Goal: Information Seeking & Learning: Learn about a topic

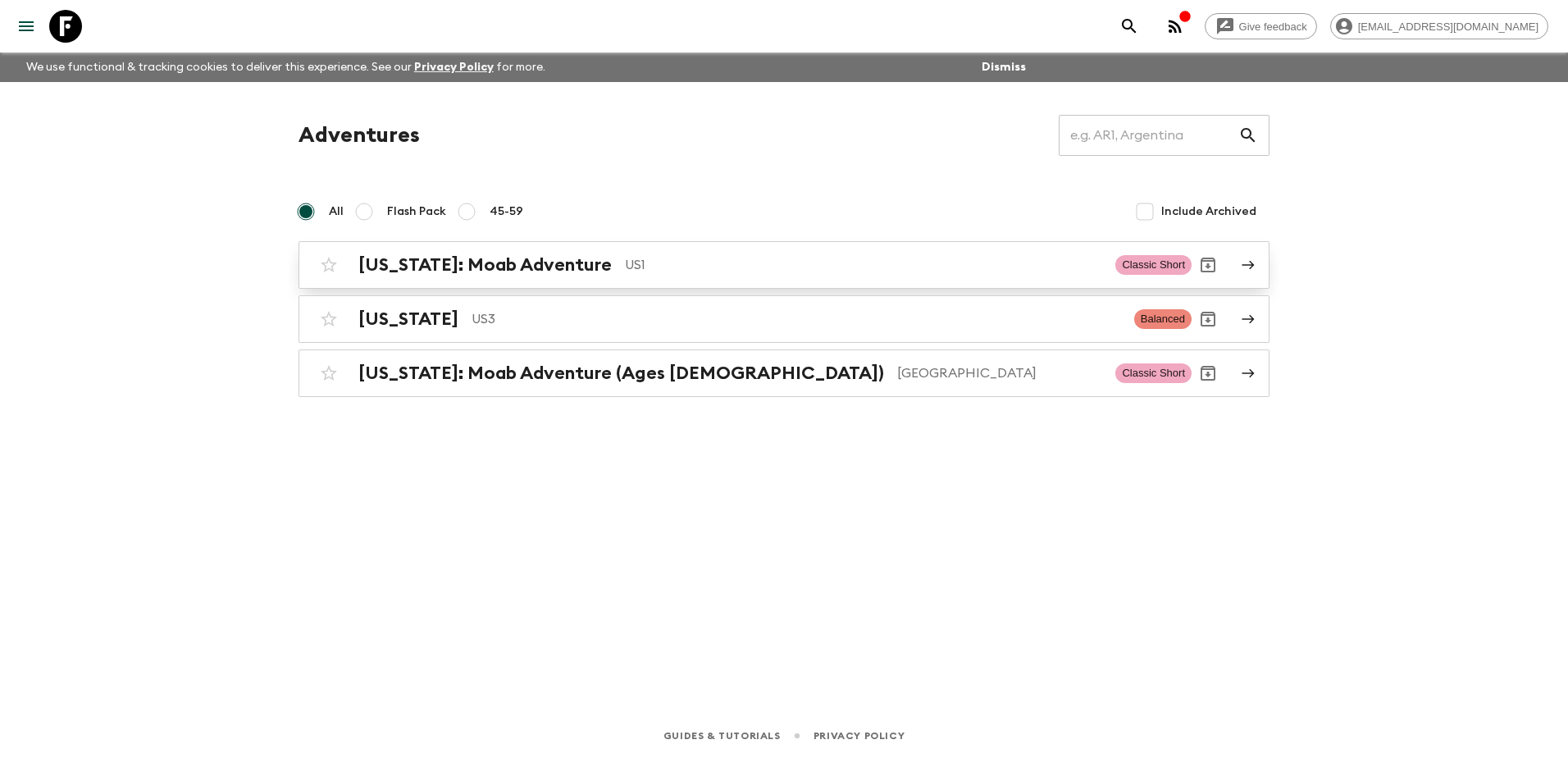
click at [510, 260] on h2 "[US_STATE]: Moab Adventure" at bounding box center [484, 265] width 253 height 21
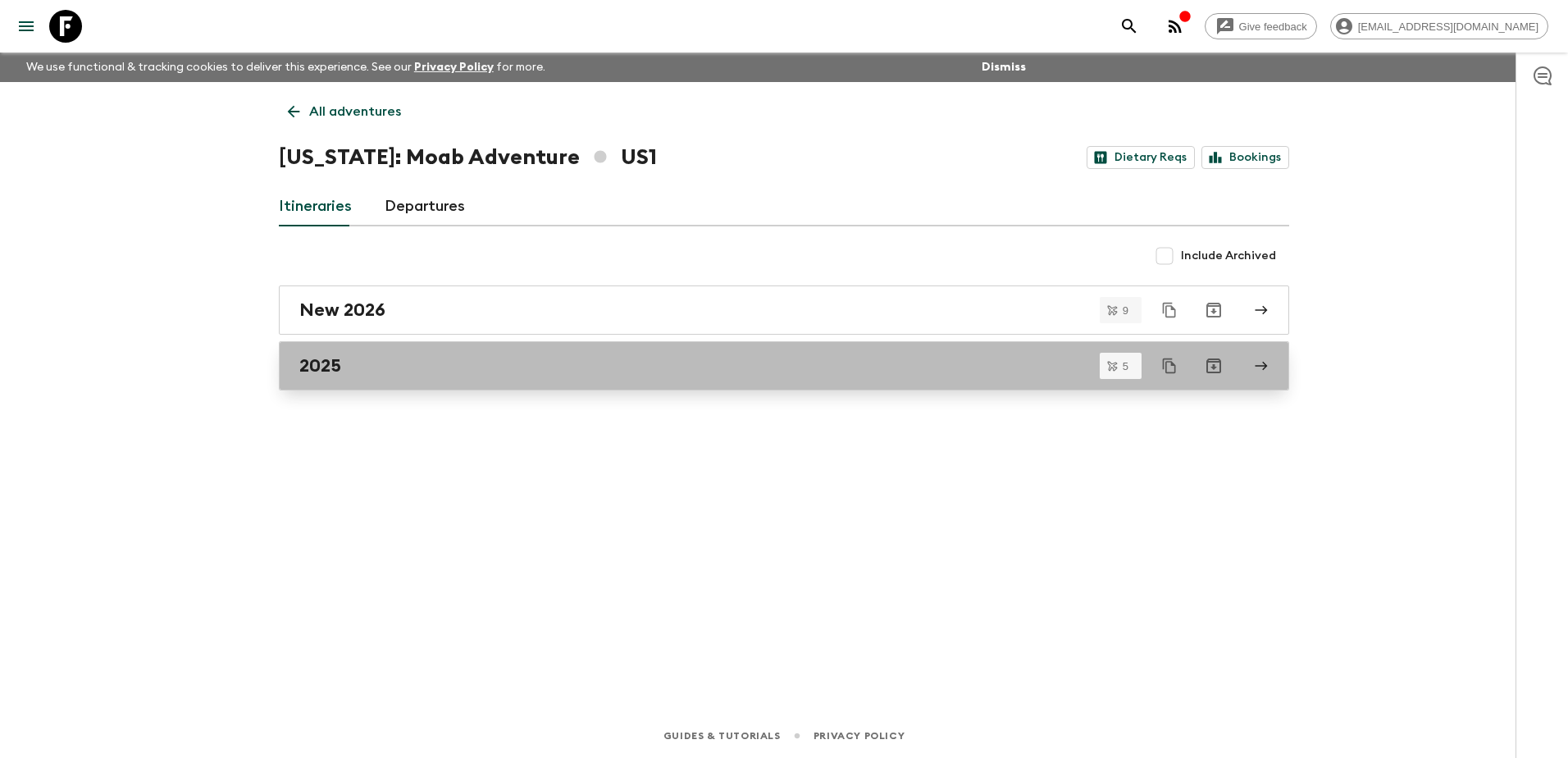
click at [478, 362] on div "2025" at bounding box center [768, 366] width 938 height 21
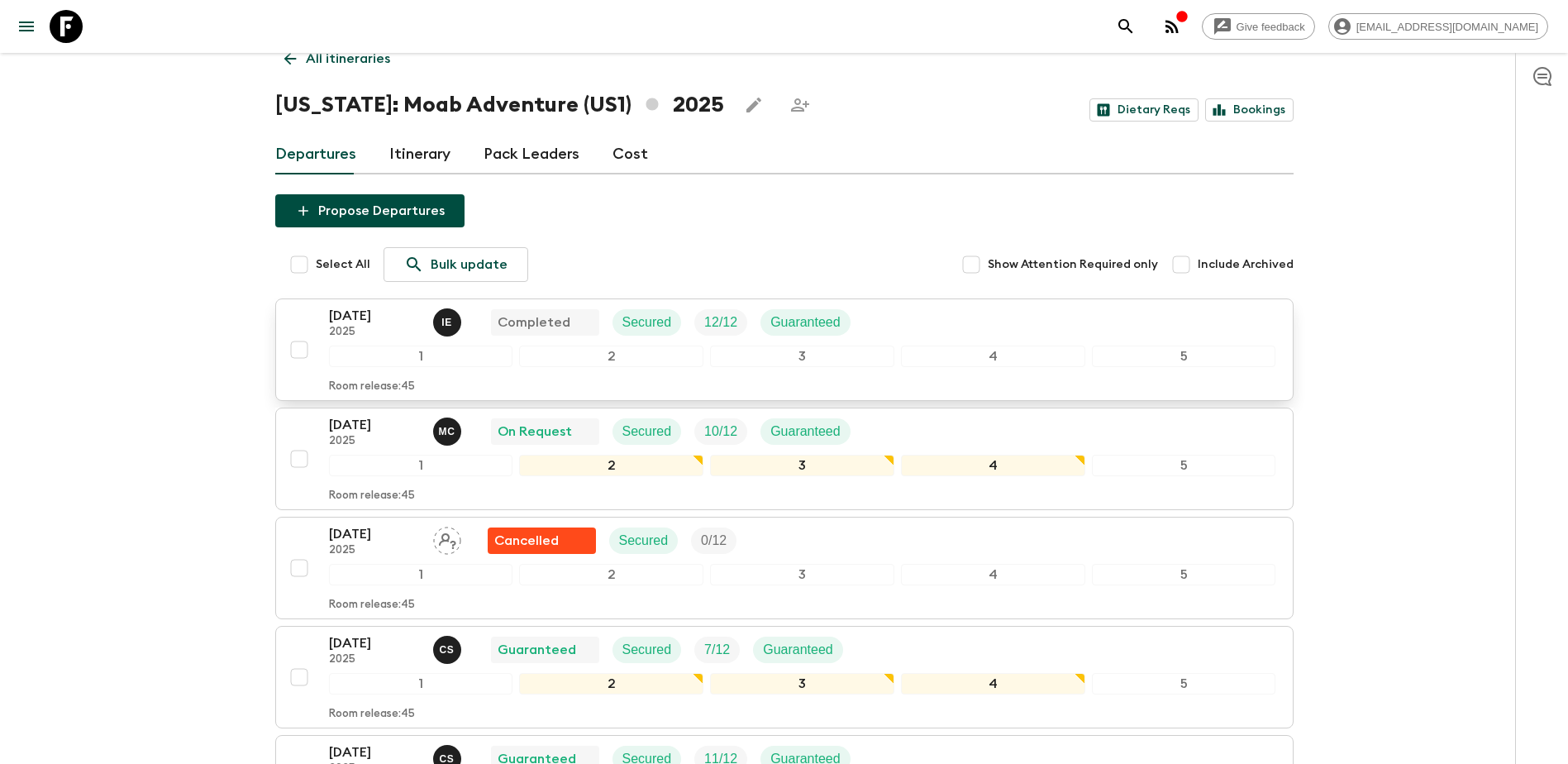
scroll to position [82, 0]
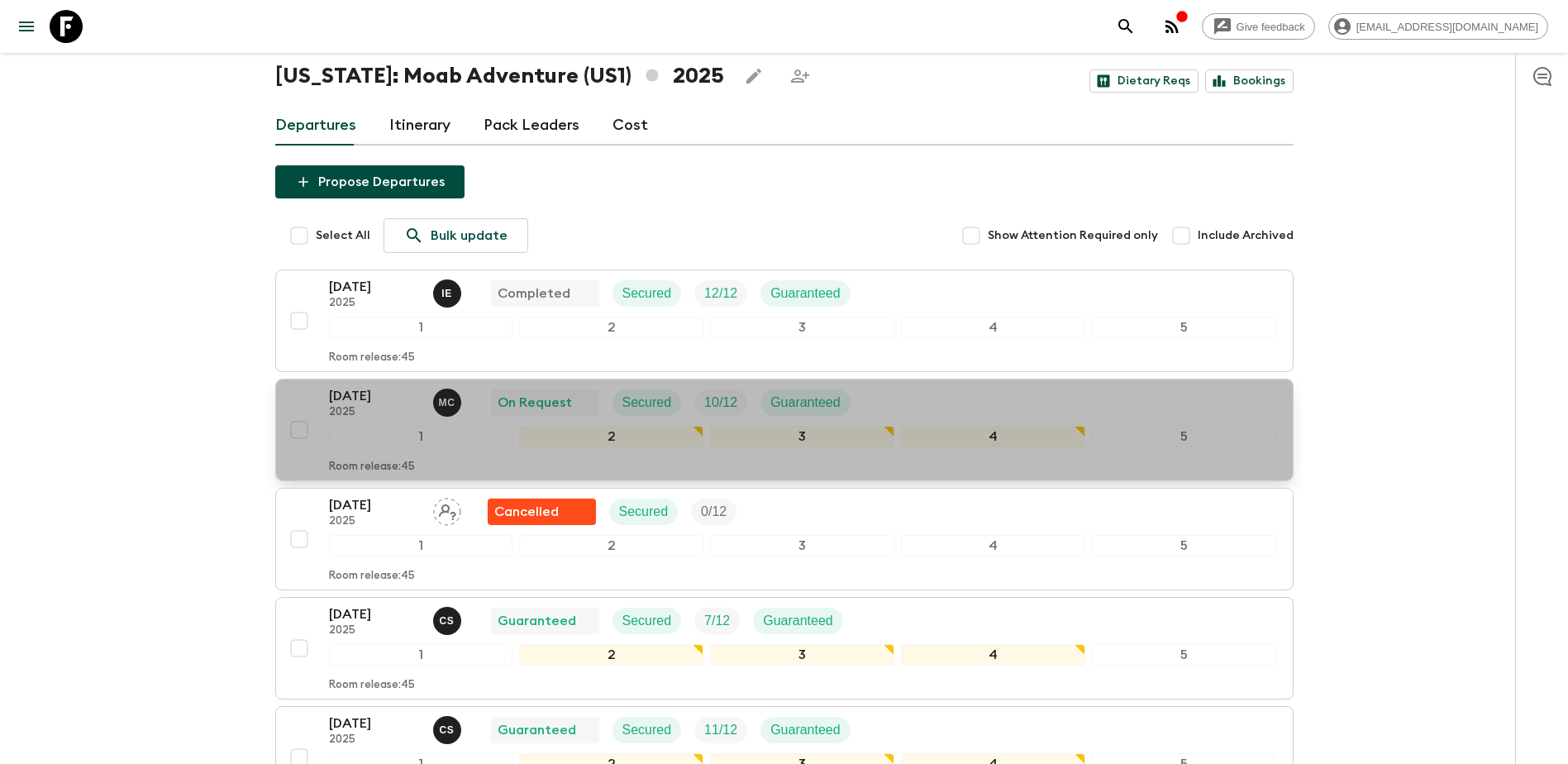
click at [375, 406] on p "2025" at bounding box center [373, 413] width 91 height 13
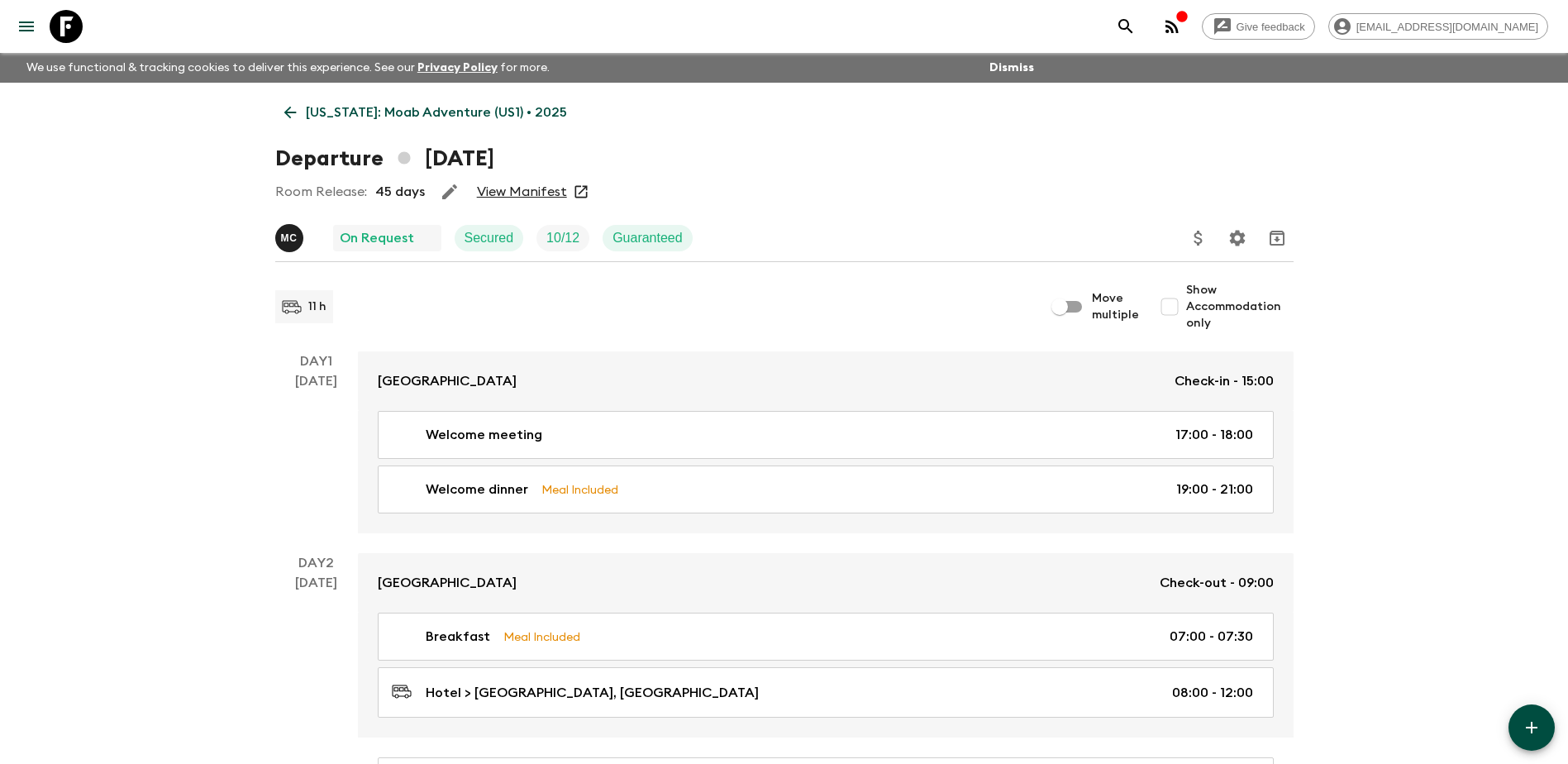
click at [523, 191] on link "View Manifest" at bounding box center [522, 192] width 90 height 17
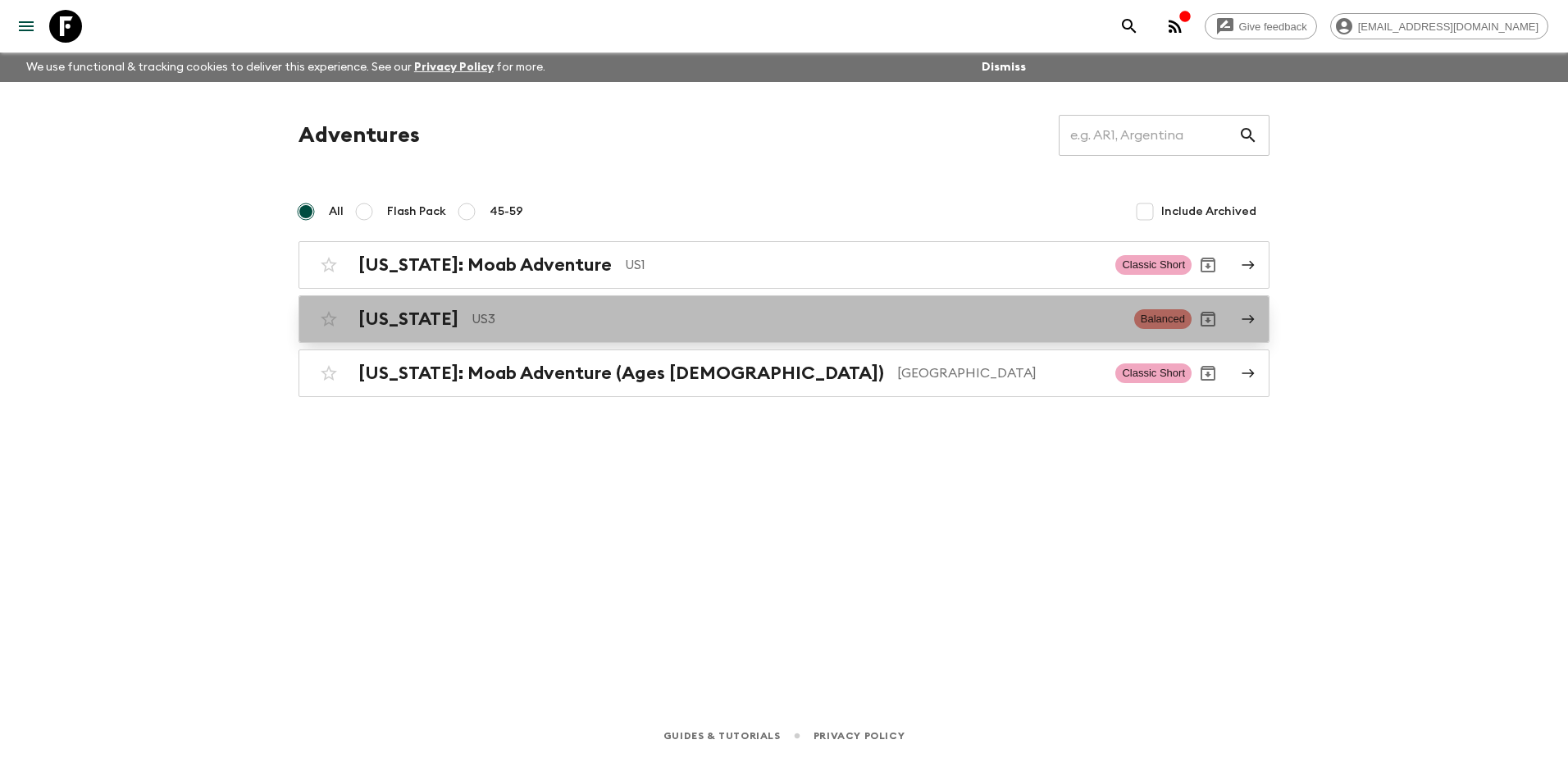
click at [505, 323] on p "US3" at bounding box center [796, 320] width 649 height 20
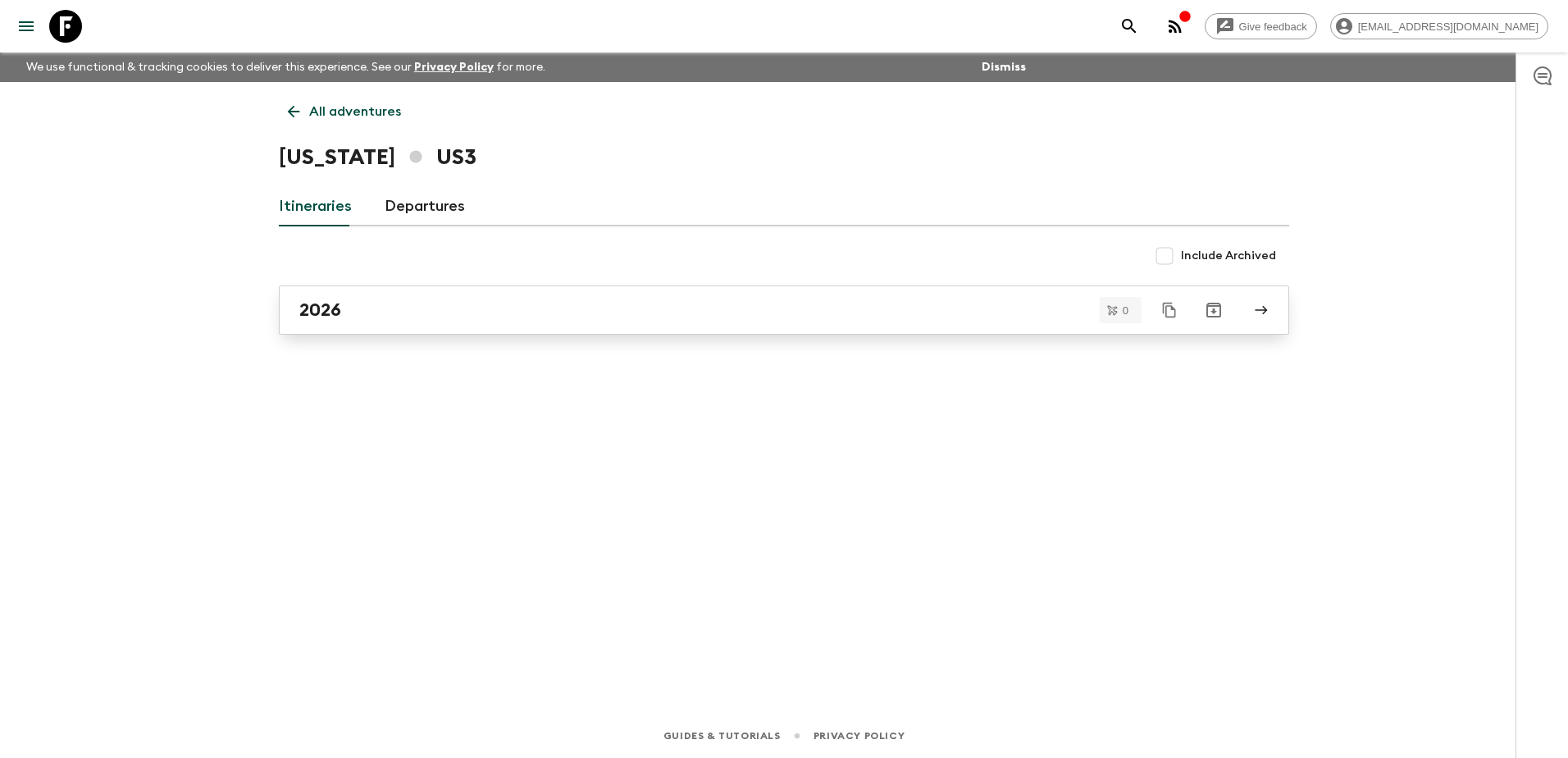
click at [512, 314] on div "2026" at bounding box center [768, 310] width 938 height 21
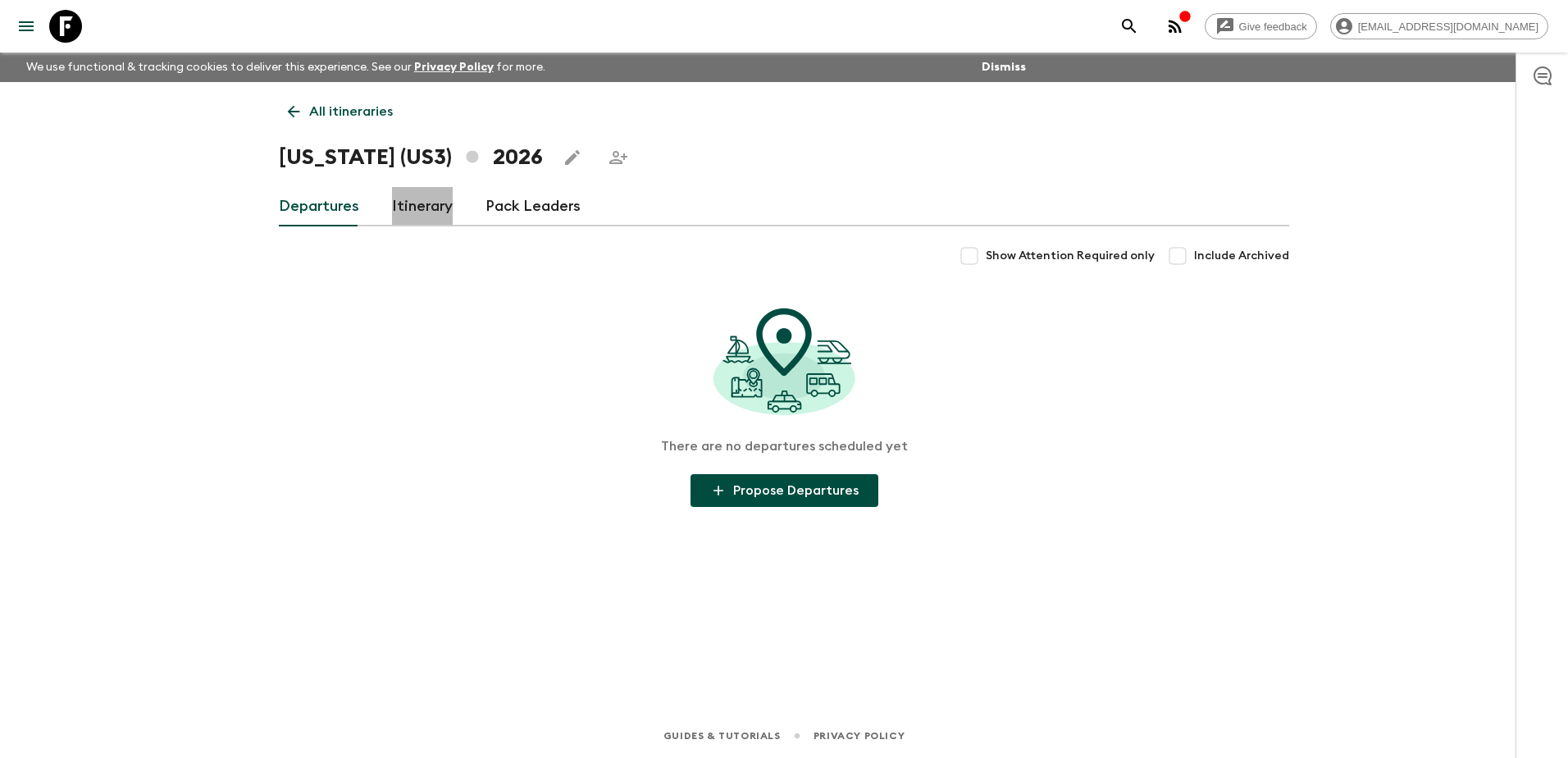
click at [423, 207] on link "Itinerary" at bounding box center [423, 207] width 61 height 40
